Goal: Task Accomplishment & Management: Use online tool/utility

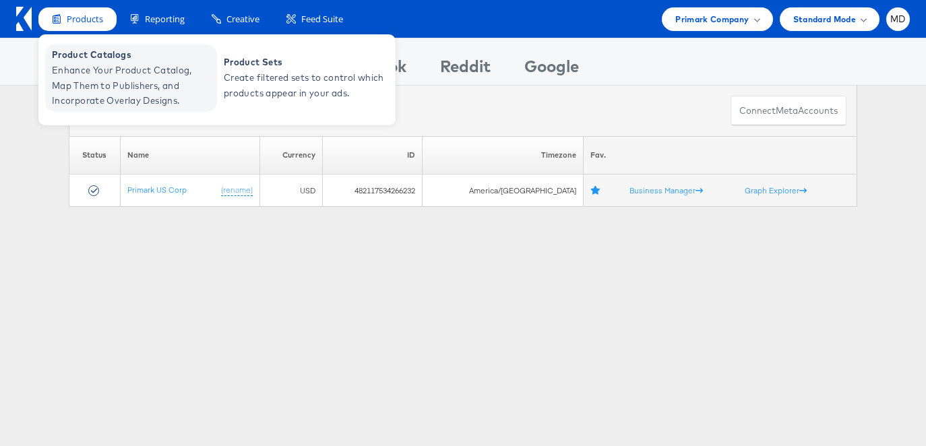
click at [112, 75] on span "Enhance Your Product Catalog, Map Them to Publishers, and Incorporate Overlay D…" at bounding box center [133, 86] width 162 height 46
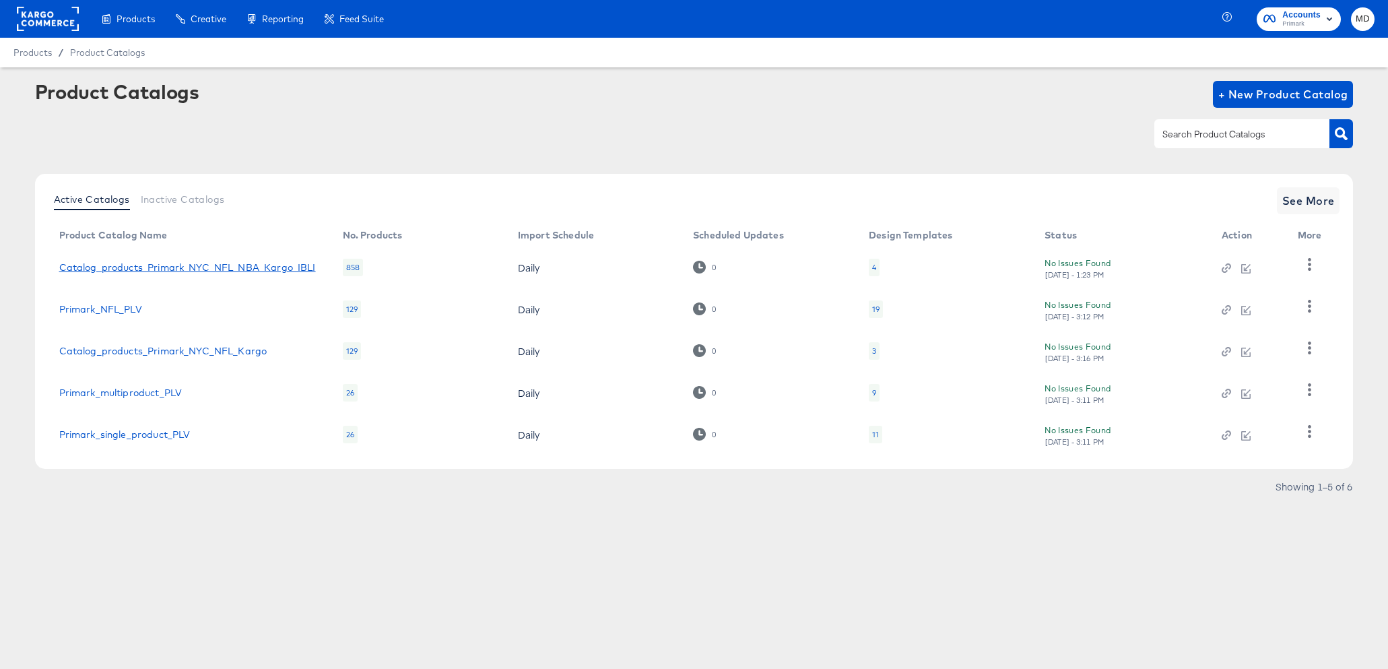
click at [206, 262] on link "Catalog_products_Primark_NYC_NFL_NBA_Kargo_IBLI" at bounding box center [187, 267] width 257 height 11
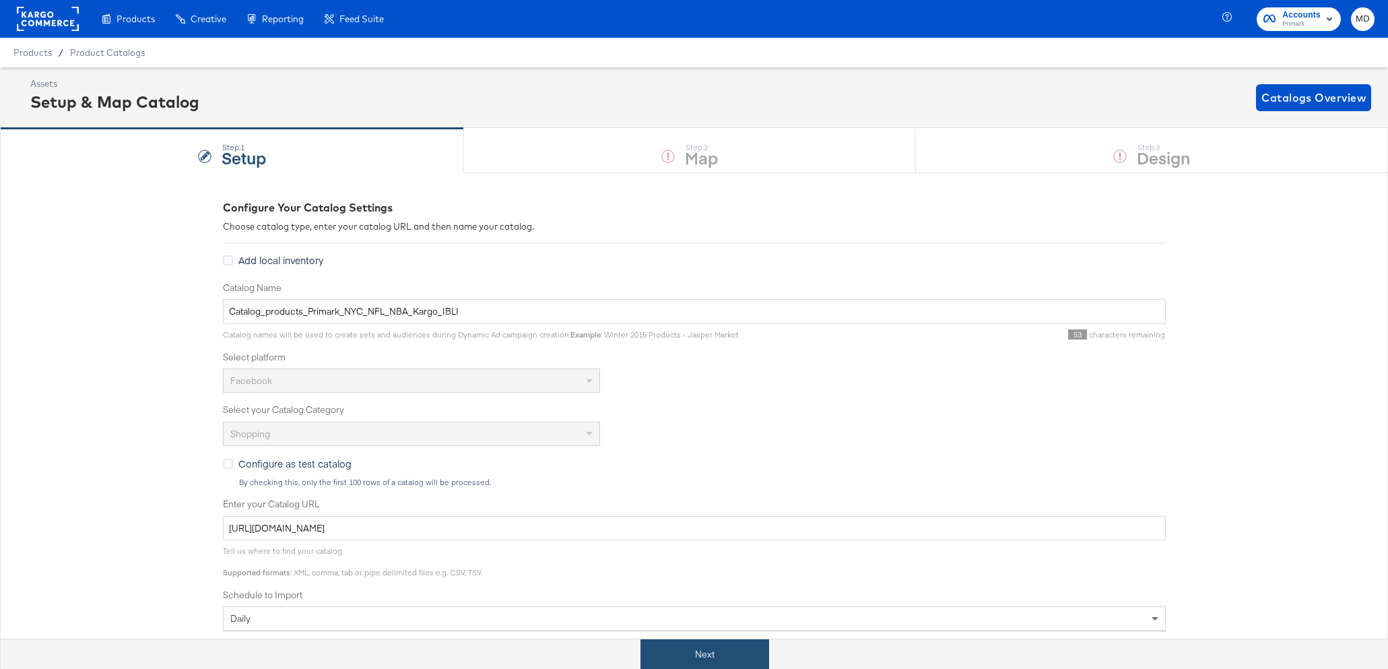
click at [668, 641] on button "Next" at bounding box center [705, 654] width 129 height 30
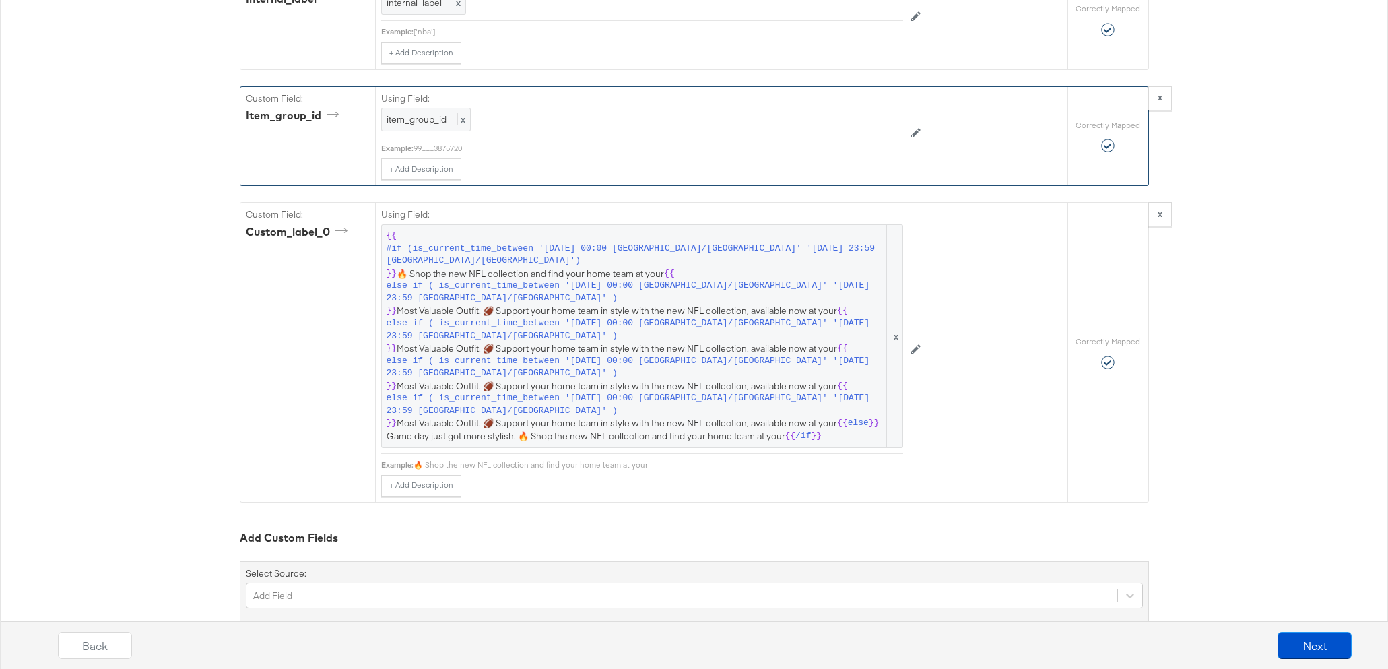
scroll to position [3290, 0]
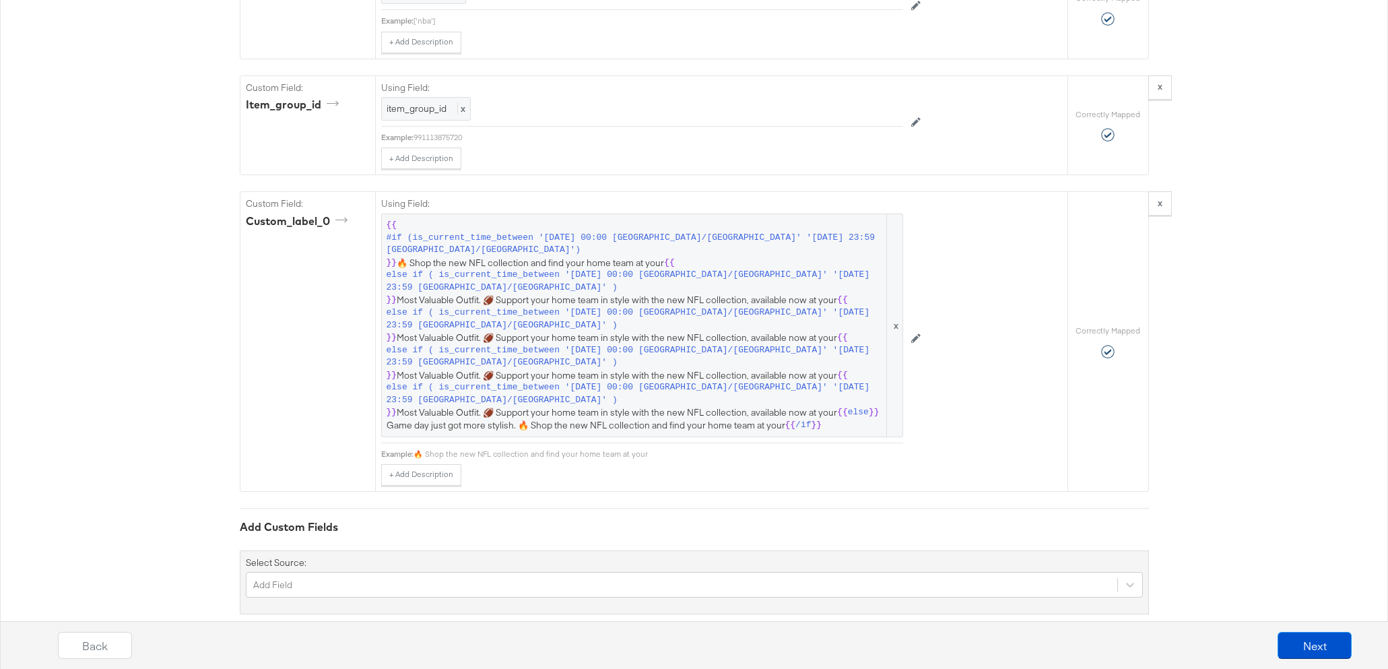
click at [545, 598] on div at bounding box center [694, 598] width 897 height 1
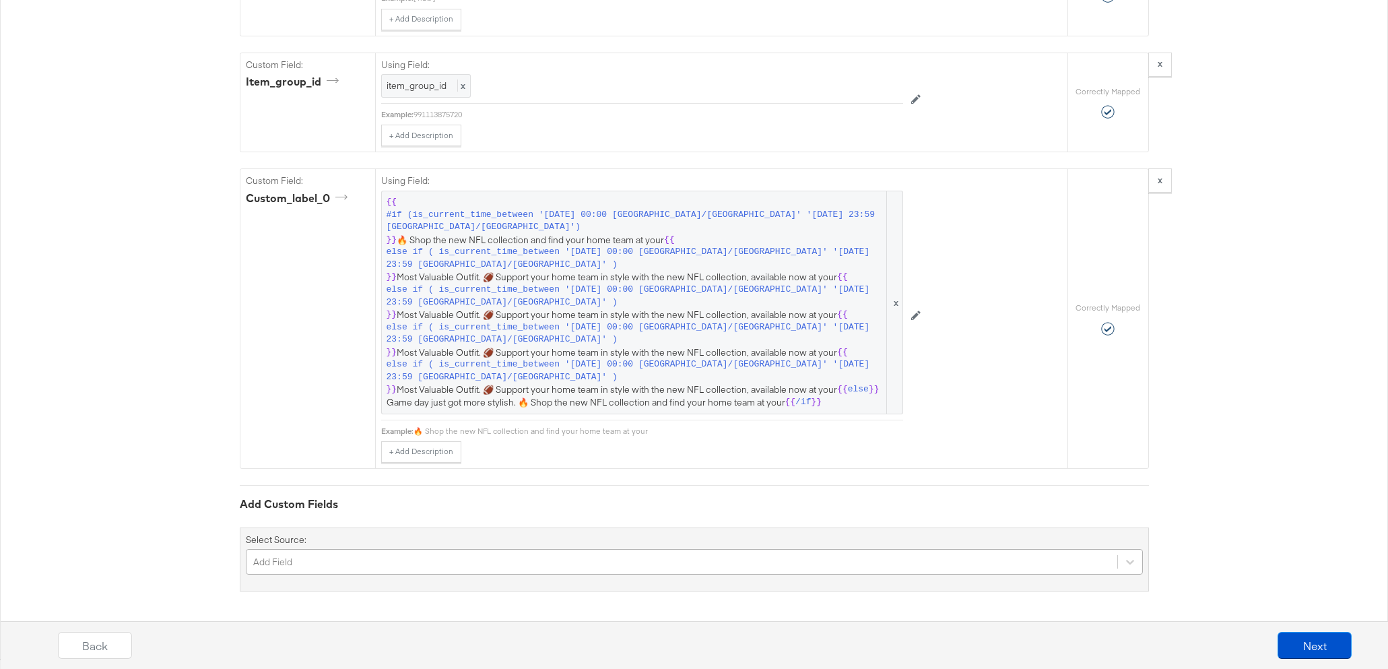
click at [486, 567] on div "Add Field" at bounding box center [694, 562] width 897 height 26
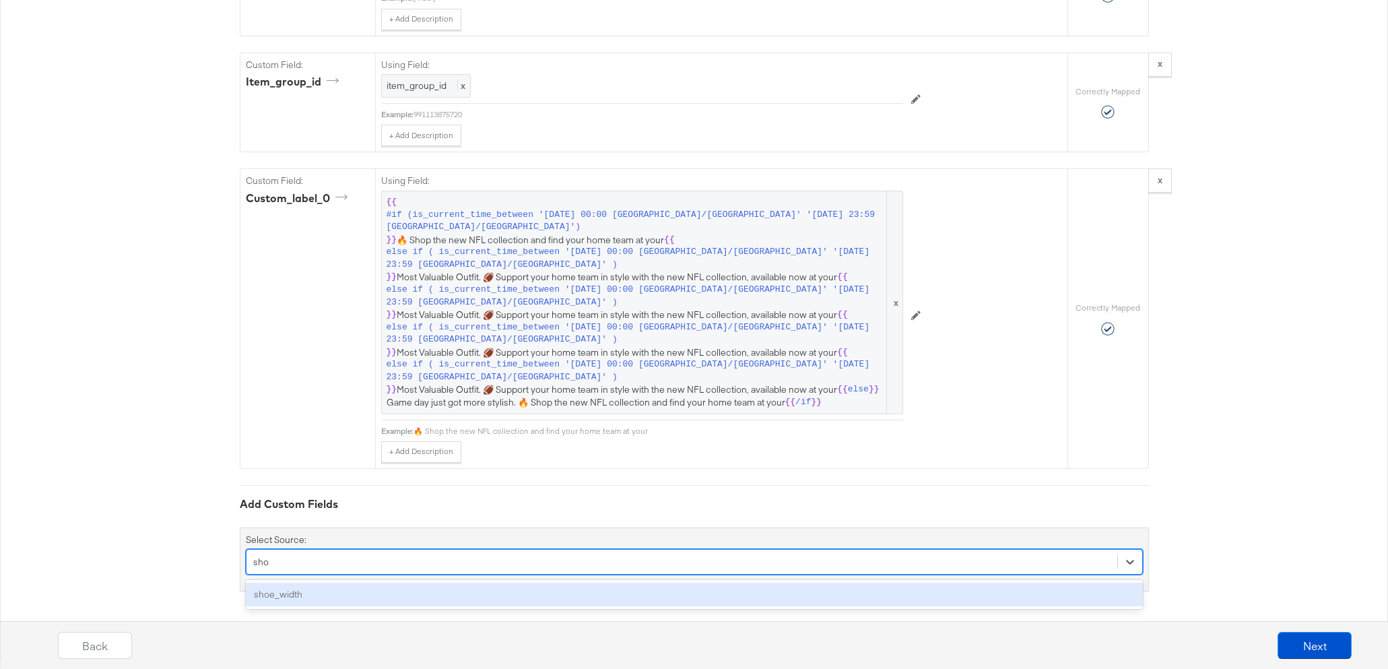
scroll to position [3290, 0]
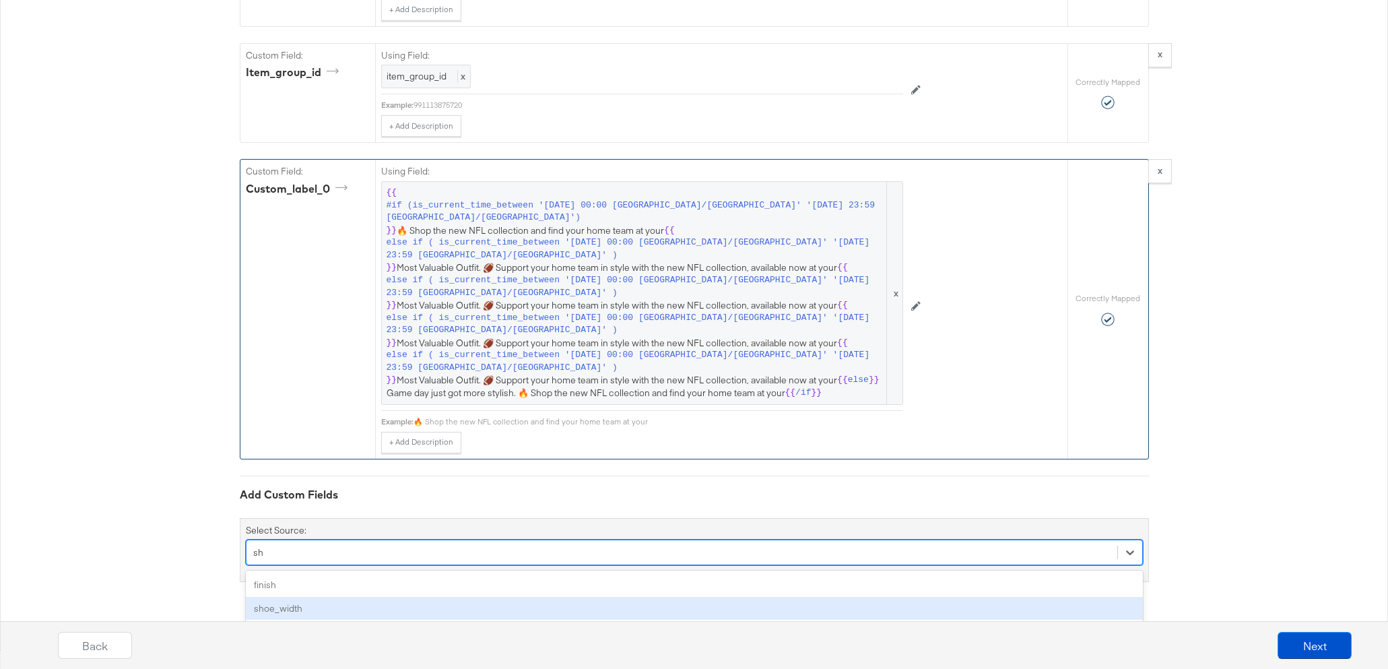
type input "s"
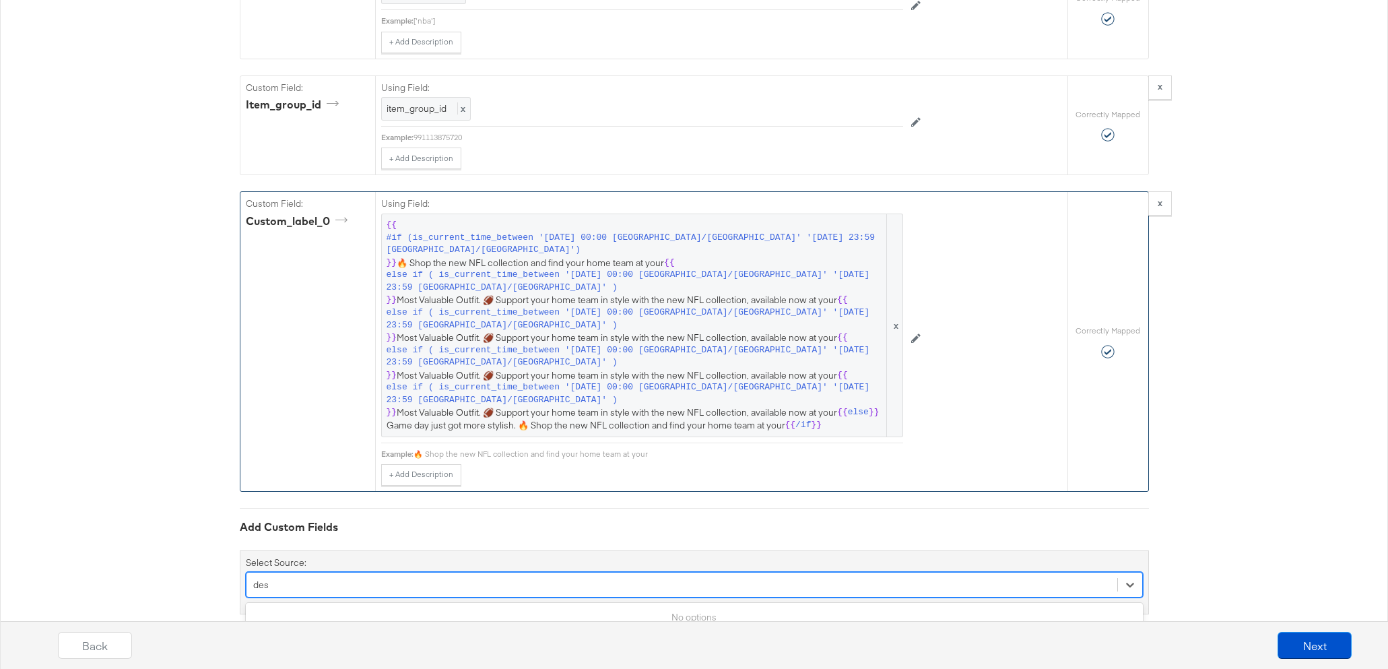
type input "desc"
click at [348, 575] on div "Add Field" at bounding box center [682, 585] width 871 height 21
click at [348, 572] on div "Select is focused ,type to refine list, press Down to open the menu, Add Field" at bounding box center [694, 585] width 897 height 26
